Goal: Complete application form: Complete application form

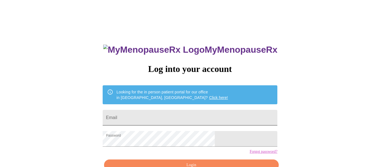
click at [161, 114] on input "Email" at bounding box center [190, 118] width 175 height 16
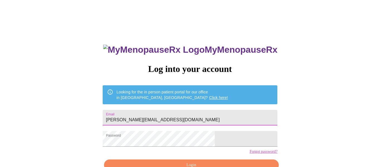
scroll to position [33, 0]
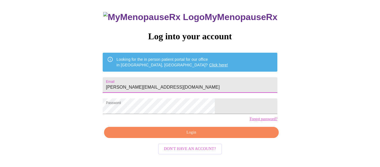
type input "[PERSON_NAME][EMAIL_ADDRESS][DOMAIN_NAME]"
click at [189, 136] on span "Login" at bounding box center [191, 132] width 162 height 7
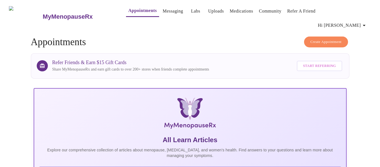
click at [132, 12] on link "Appointments" at bounding box center [142, 11] width 28 height 8
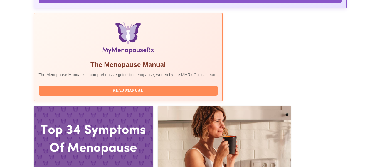
scroll to position [174, 0]
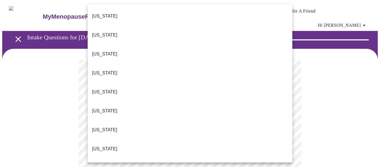
click at [136, 46] on li "[US_STATE]" at bounding box center [190, 54] width 205 height 19
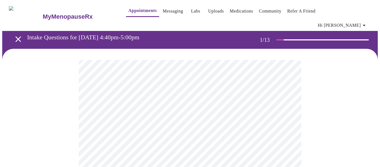
scroll to position [56, 0]
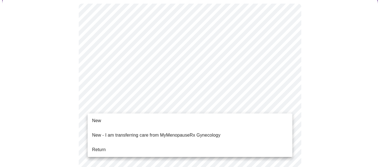
click at [127, 146] on li "Return" at bounding box center [190, 149] width 205 height 10
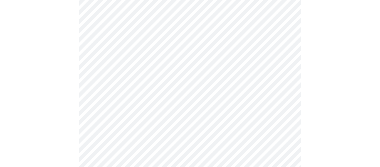
scroll to position [315, 0]
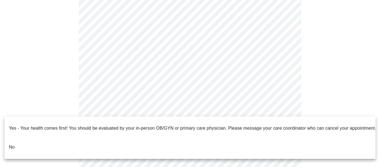
click at [234, 137] on li "No" at bounding box center [189, 146] width 371 height 19
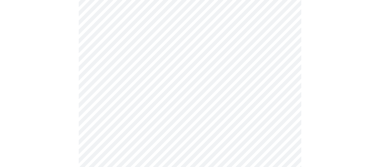
scroll to position [0, 0]
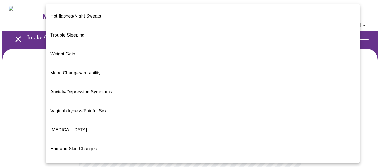
click at [82, 127] on span "[MEDICAL_DATA]" at bounding box center [68, 129] width 36 height 5
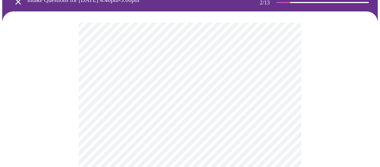
scroll to position [72, 0]
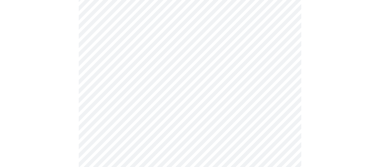
click at [281, 100] on body "MyMenopauseRx Appointments Messaging Labs Uploads Medications Community Refer a…" at bounding box center [190, 99] width 376 height 339
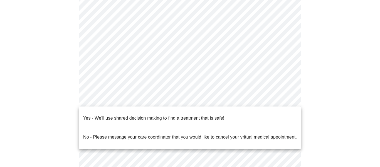
click at [268, 114] on li "Yes - We'll use shared decision making to find a treatment that is safe!" at bounding box center [190, 118] width 223 height 19
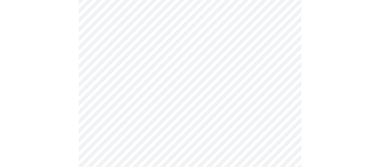
scroll to position [0, 0]
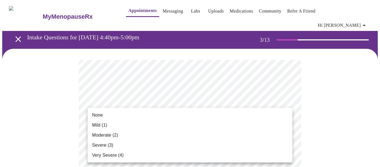
click at [173, 113] on li "None" at bounding box center [190, 115] width 205 height 10
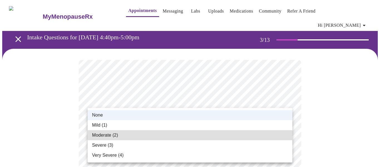
click at [213, 135] on li "Moderate (2)" at bounding box center [190, 135] width 205 height 10
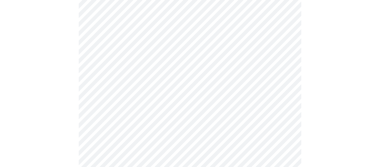
scroll to position [115, 0]
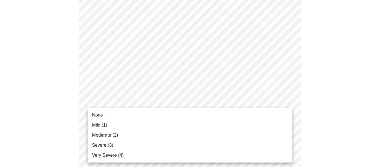
click at [146, 137] on li "Moderate (2)" at bounding box center [190, 135] width 205 height 10
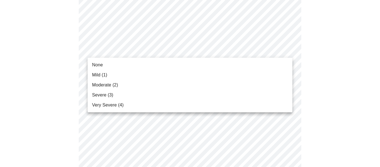
click at [124, 83] on li "Moderate (2)" at bounding box center [190, 85] width 205 height 10
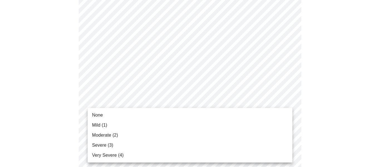
click at [185, 148] on li "Severe (3)" at bounding box center [190, 145] width 205 height 10
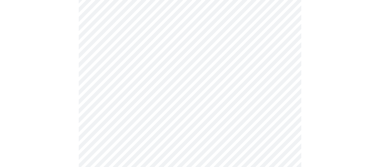
scroll to position [159, 0]
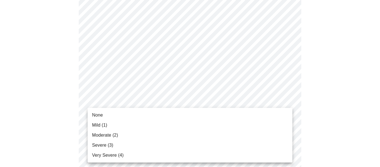
click at [113, 136] on span "Moderate (2)" at bounding box center [105, 135] width 26 height 7
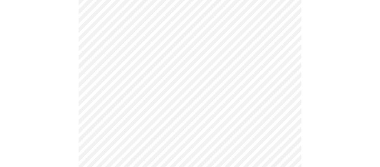
scroll to position [201, 0]
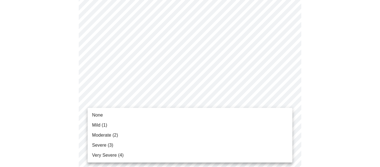
click at [257, 124] on body "MyMenopauseRx Appointments Messaging Labs Uploads Medications Community Refer a…" at bounding box center [190, 155] width 376 height 709
click at [170, 137] on li "Moderate (2)" at bounding box center [190, 135] width 205 height 10
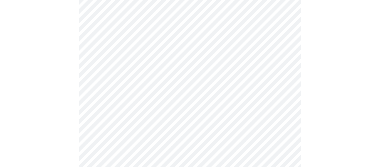
scroll to position [264, 0]
click at [186, 104] on body "MyMenopauseRx Appointments Messaging Labs Uploads Medications Community Refer a…" at bounding box center [190, 88] width 376 height 701
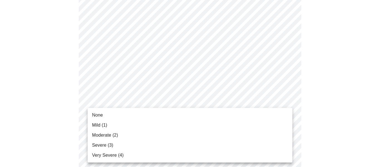
click at [170, 129] on li "Mild (1)" at bounding box center [190, 125] width 205 height 10
click at [183, 142] on body "MyMenopauseRx Appointments Messaging Labs Uploads Medications Community Refer a…" at bounding box center [190, 85] width 376 height 694
click at [358, 153] on div at bounding box center [190, 83] width 380 height 167
click at [188, 151] on body "MyMenopauseRx Appointments Messaging Labs Uploads Medications Community Refer a…" at bounding box center [190, 85] width 376 height 694
click at [147, 140] on li "Severe (3)" at bounding box center [190, 145] width 205 height 10
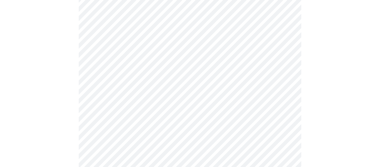
scroll to position [343, 0]
click at [283, 115] on body "MyMenopauseRx Appointments Messaging Labs Uploads Medications Community Refer a…" at bounding box center [190, 3] width 376 height 686
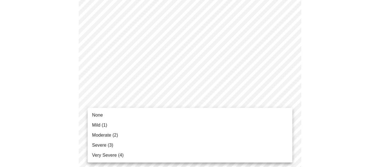
click at [245, 109] on ul "None Mild (1) Moderate (2) Severe (3) Very Severe (4)" at bounding box center [190, 135] width 205 height 55
click at [245, 111] on li "None" at bounding box center [190, 115] width 205 height 10
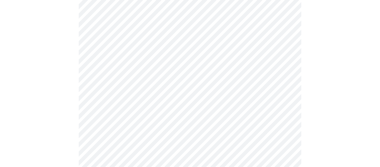
scroll to position [416, 0]
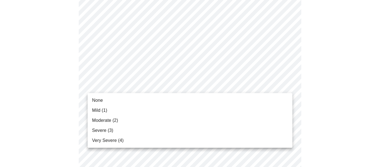
click at [220, 100] on li "None" at bounding box center [190, 100] width 205 height 10
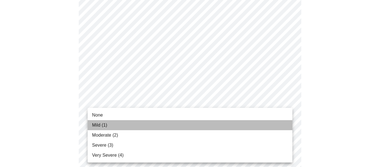
click at [205, 127] on li "Mild (1)" at bounding box center [190, 125] width 205 height 10
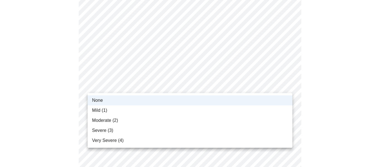
click at [235, 111] on li "Mild (1)" at bounding box center [190, 110] width 205 height 10
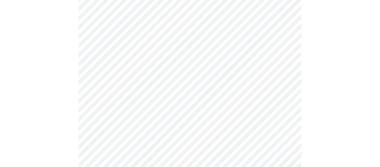
scroll to position [61, 0]
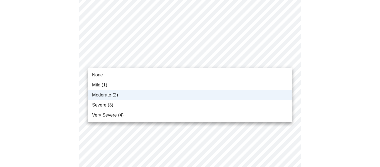
click at [243, 71] on li "None" at bounding box center [190, 75] width 205 height 10
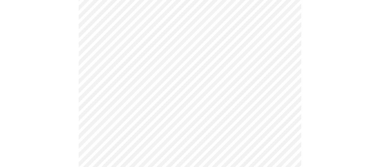
scroll to position [0, 0]
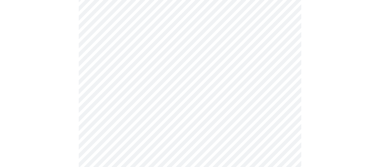
scroll to position [242, 0]
click at [238, 101] on body "MyMenopauseRx Appointments Messaging Labs Uploads Medications Community Refer a…" at bounding box center [190, 39] width 376 height 557
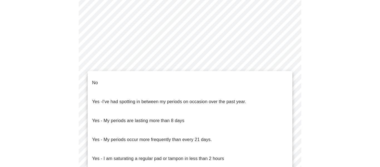
click at [166, 74] on li "No" at bounding box center [190, 82] width 205 height 19
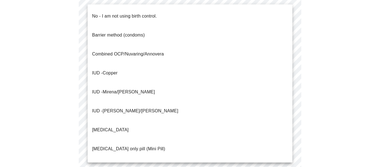
click at [254, 137] on body "MyMenopauseRx Appointments Messaging Labs Uploads Medications Community Refer a…" at bounding box center [190, 38] width 376 height 554
click at [208, 7] on li "No - I am not using birth control." at bounding box center [190, 16] width 205 height 19
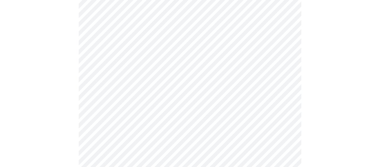
scroll to position [362, 0]
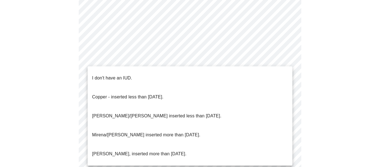
click at [225, 72] on li "I don't have an IUD." at bounding box center [190, 77] width 205 height 19
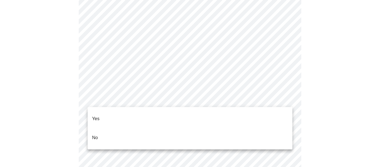
click at [187, 112] on li "Yes" at bounding box center [190, 118] width 205 height 19
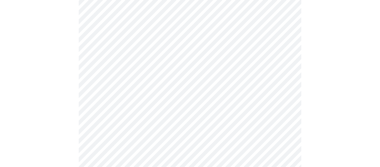
scroll to position [0, 0]
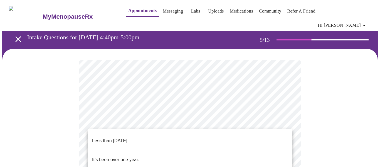
click at [244, 142] on li "Less than [DATE]." at bounding box center [190, 140] width 205 height 19
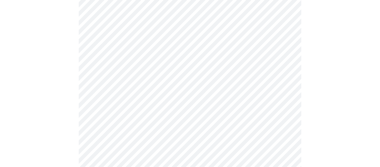
scroll to position [92, 0]
click at [173, 102] on body "MyMenopauseRx Appointments Messaging Labs Uploads Medications Community Refer a…" at bounding box center [190, 119] width 376 height 419
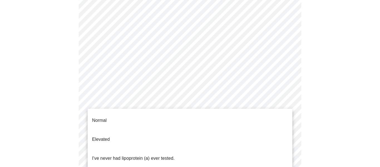
click at [156, 155] on p "I've never had lipoprotein (a) ever tested." at bounding box center [133, 158] width 83 height 7
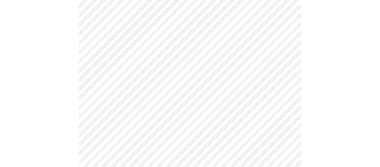
click at [78, 151] on div at bounding box center [190, 142] width 376 height 370
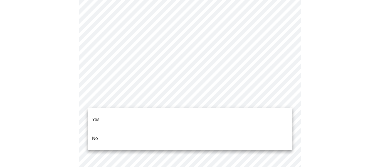
click at [237, 129] on li "No" at bounding box center [190, 138] width 205 height 19
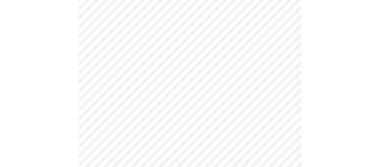
scroll to position [453, 0]
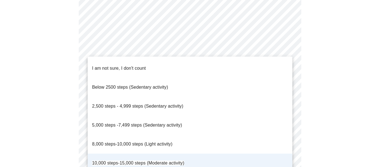
click at [167, 141] on p "8,000 steps-10,000 steps (Light activity)" at bounding box center [132, 144] width 80 height 7
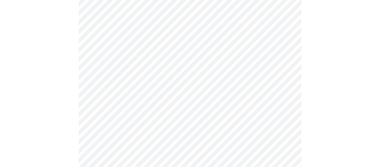
scroll to position [392, 0]
